Goal: Information Seeking & Learning: Learn about a topic

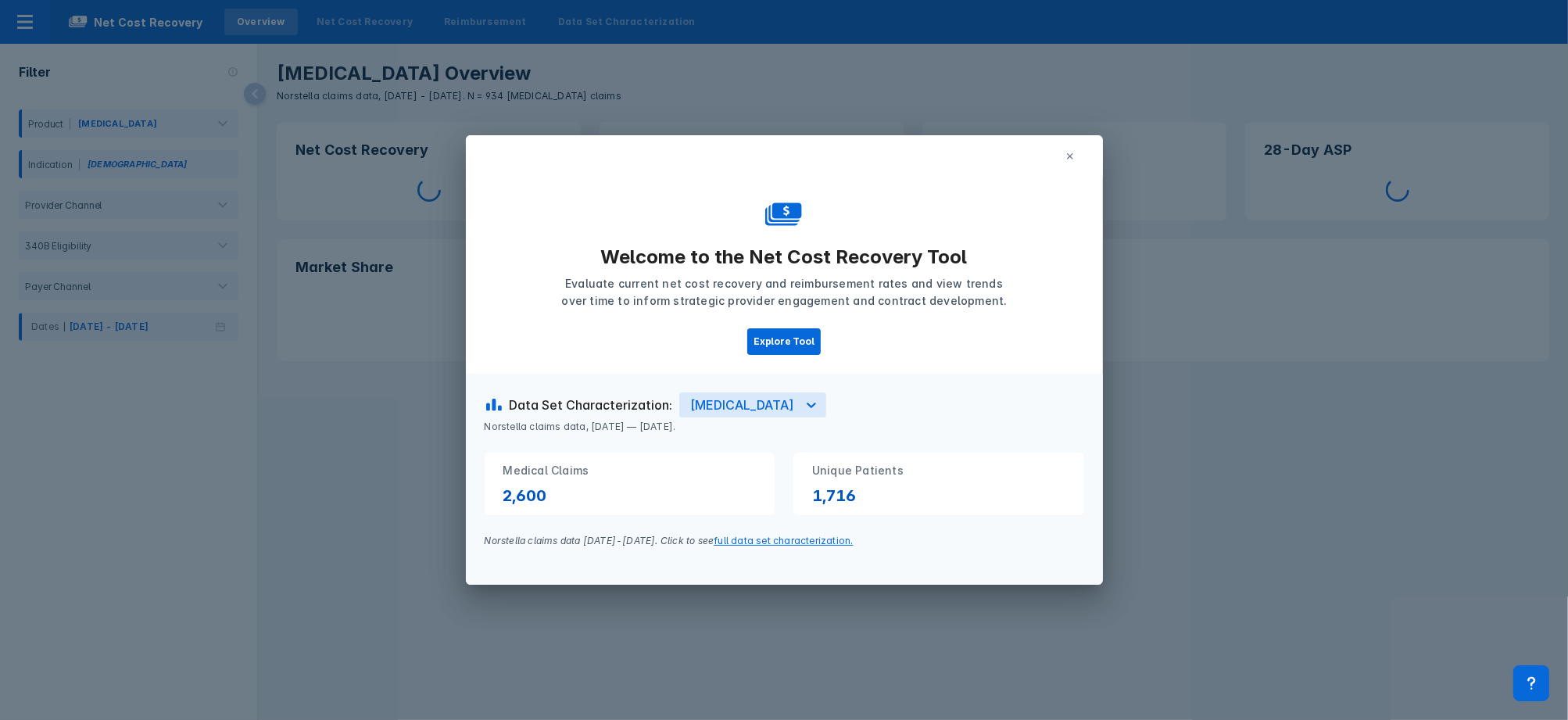
click at [1072, 155] on icon at bounding box center [1070, 156] width 10 height 10
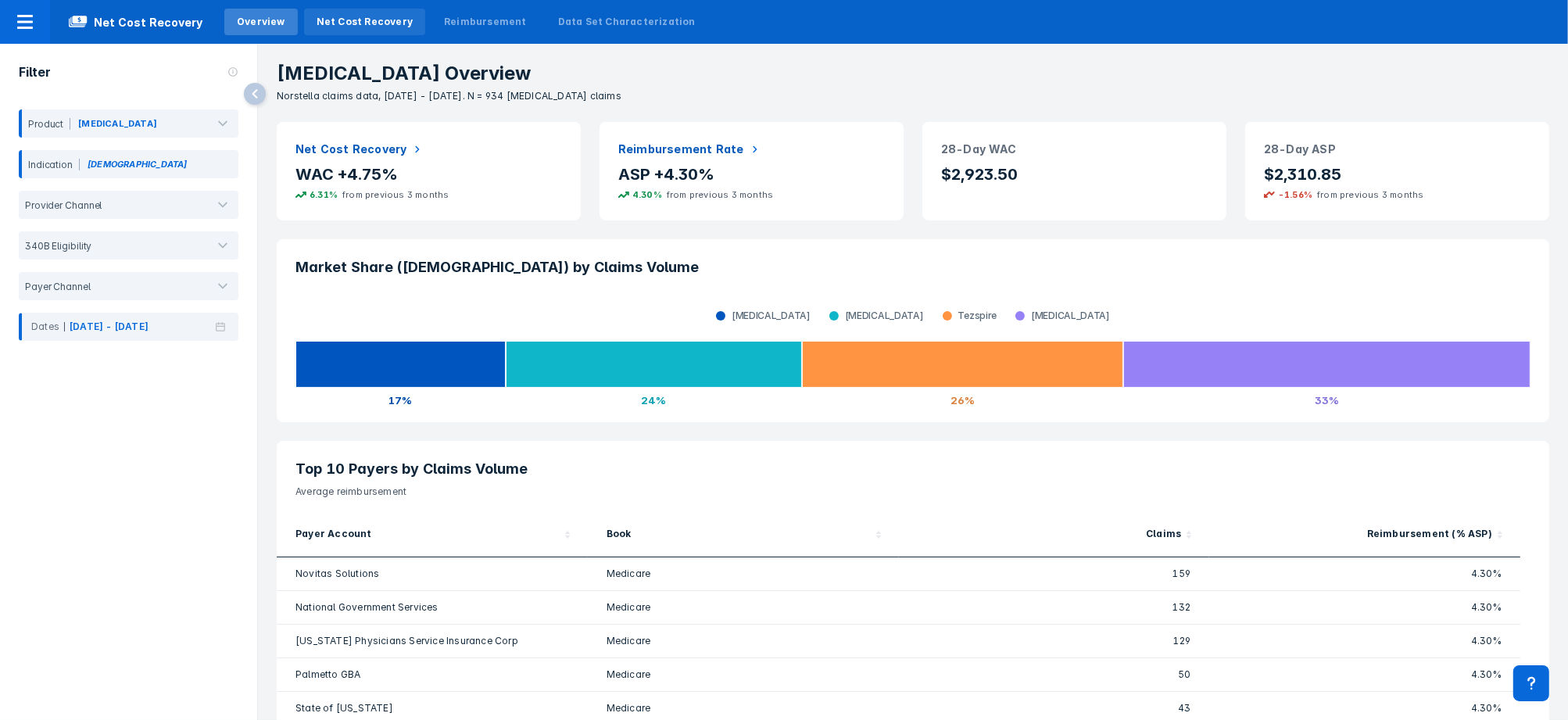
click at [377, 30] on div "Net Cost Recovery" at bounding box center [364, 22] width 121 height 27
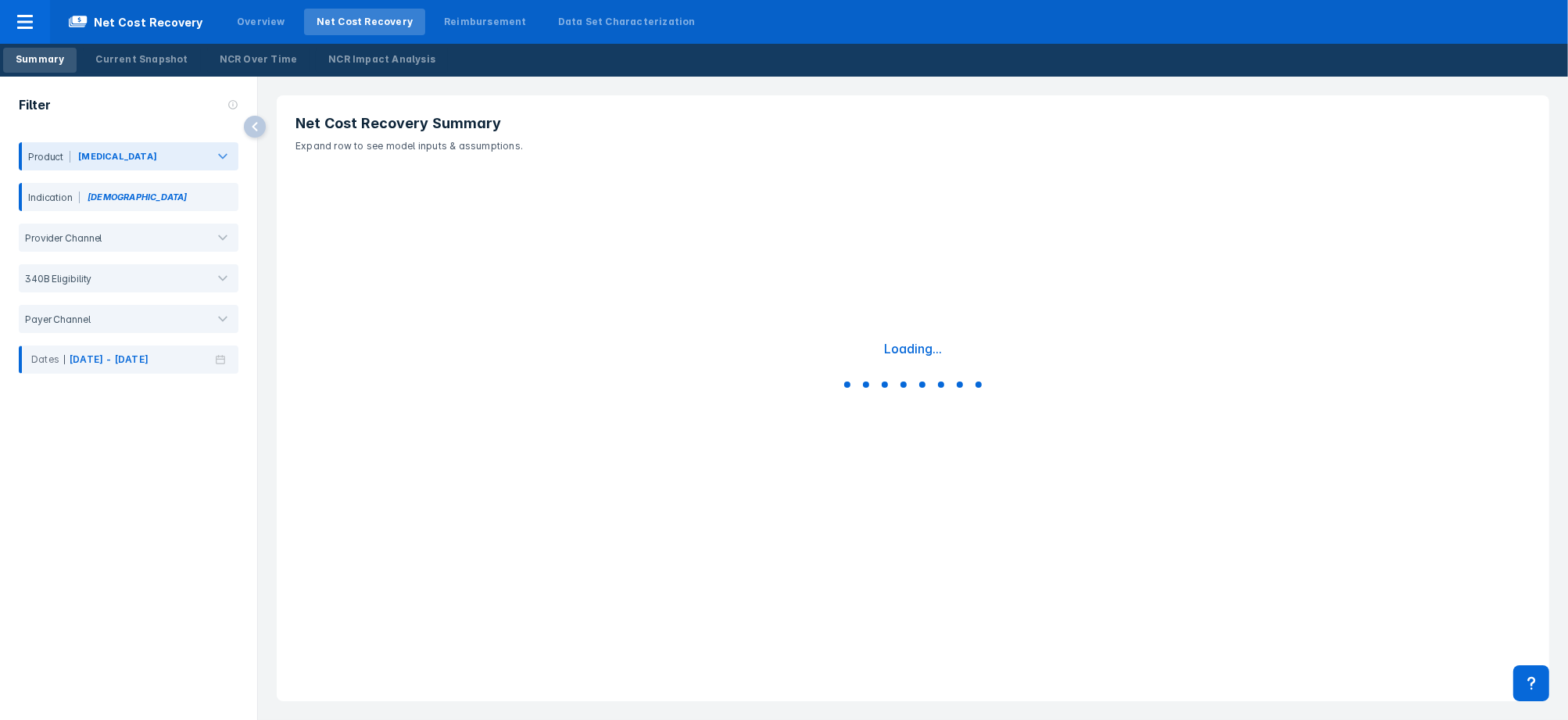
click at [236, 153] on div at bounding box center [222, 156] width 31 height 31
click at [138, 118] on div "Filter" at bounding box center [129, 106] width 257 height 59
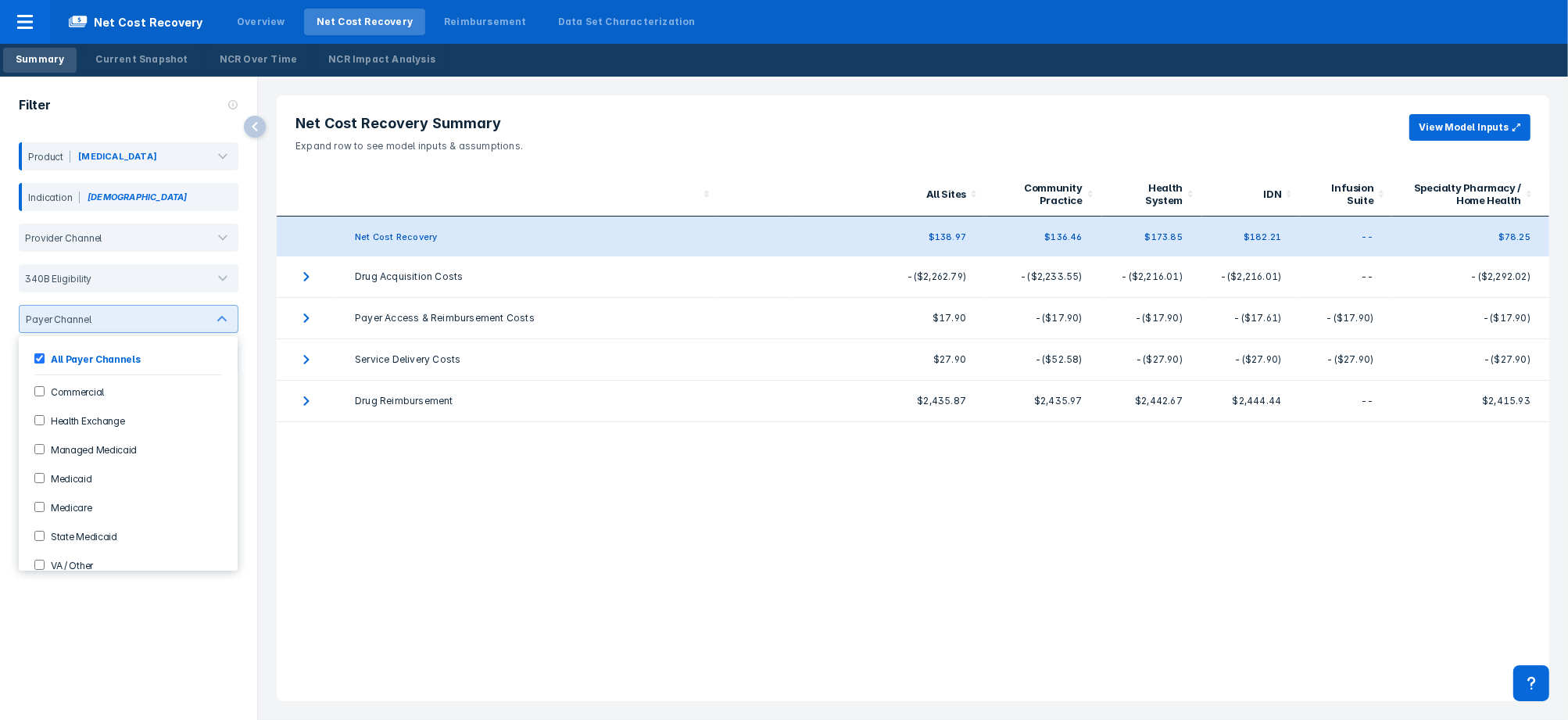
click at [164, 619] on div "Filter Product Fasenra Indication Asthma Provider Channel 340B Eligibility 8 re…" at bounding box center [129, 398] width 257 height 644
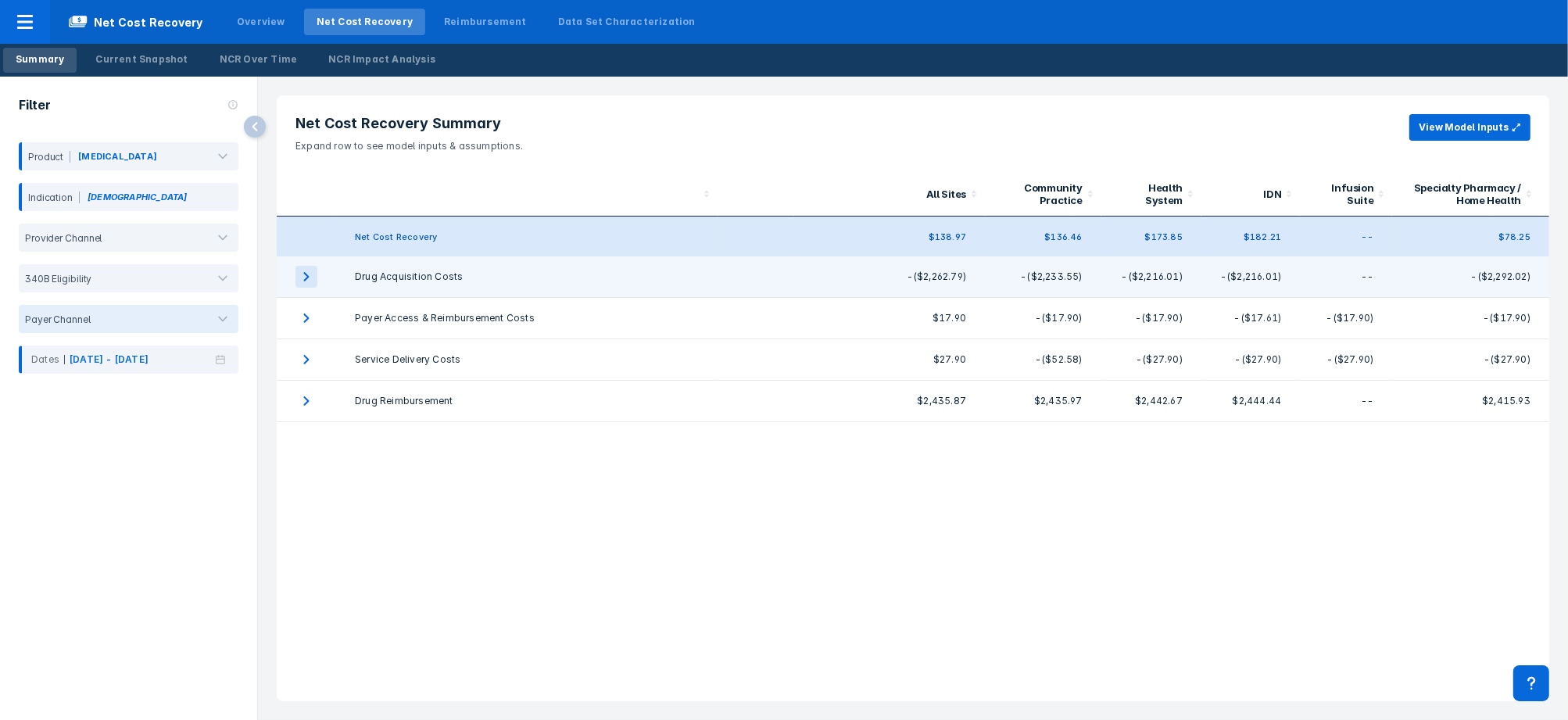
click at [303, 274] on icon "expand row" at bounding box center [306, 276] width 22 height 22
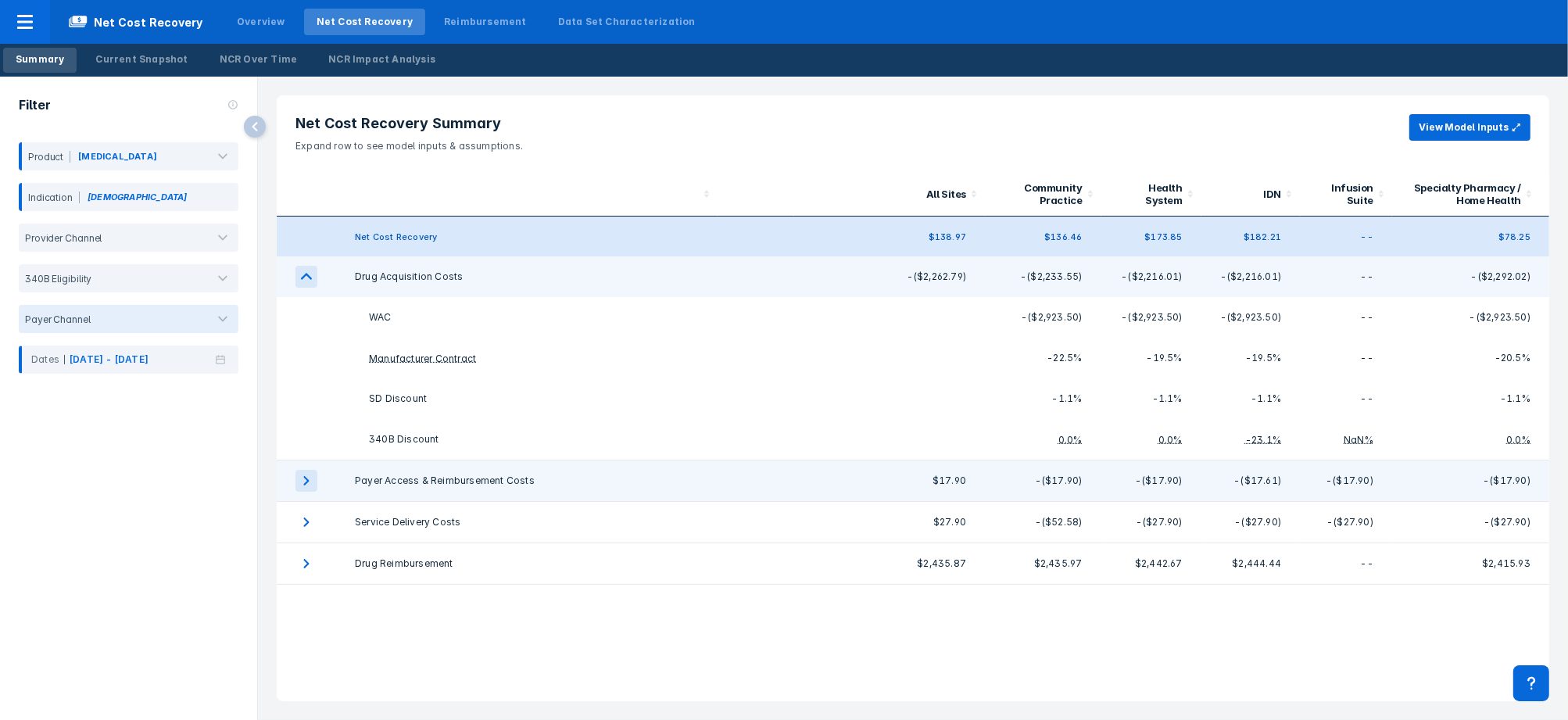
click at [307, 485] on icon "expand row" at bounding box center [306, 480] width 22 height 22
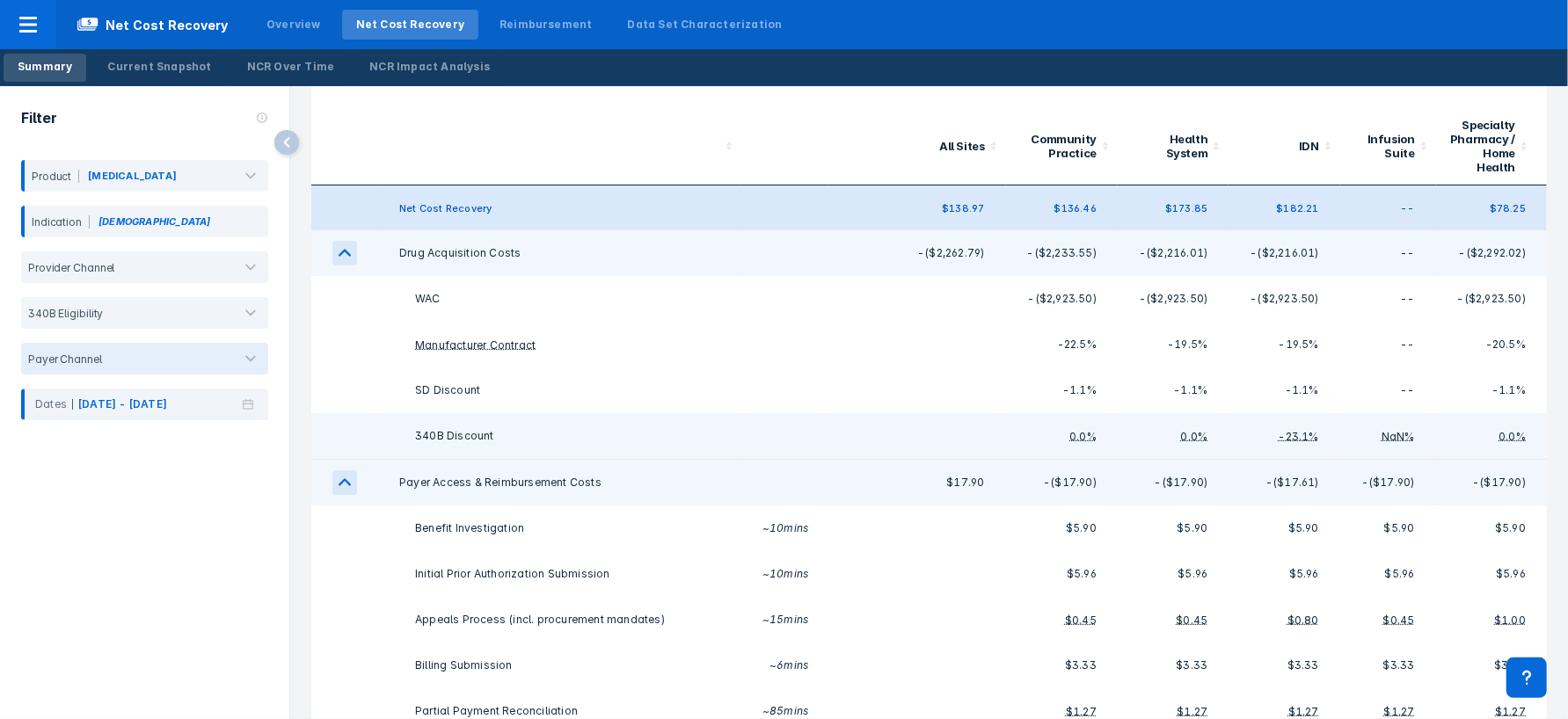
scroll to position [189, 0]
